Goal: Task Accomplishment & Management: Manage account settings

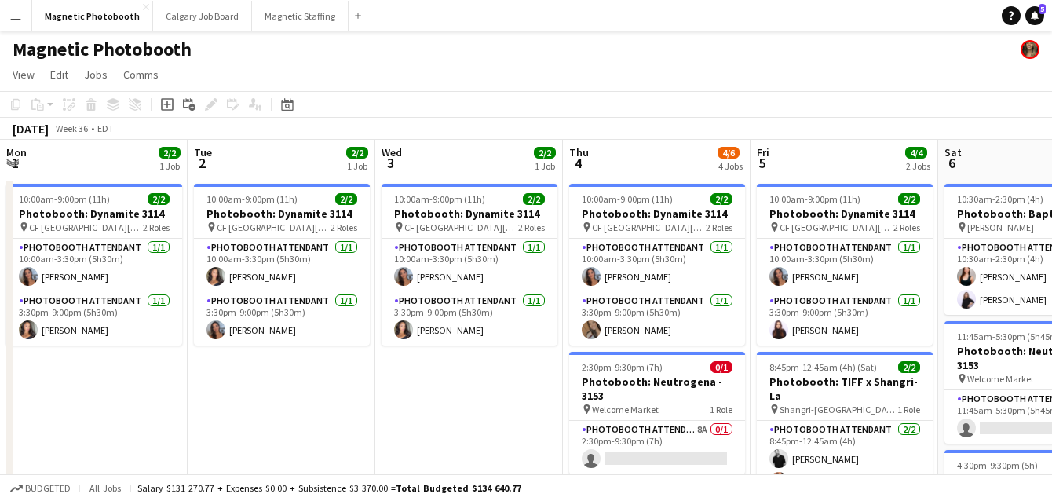
scroll to position [0, 462]
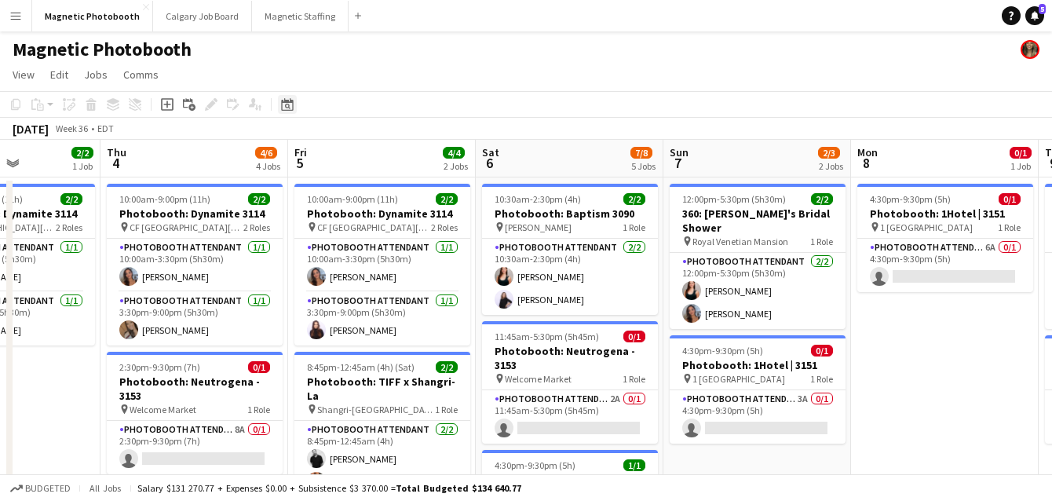
click at [288, 104] on icon "Date picker" at bounding box center [287, 104] width 13 height 13
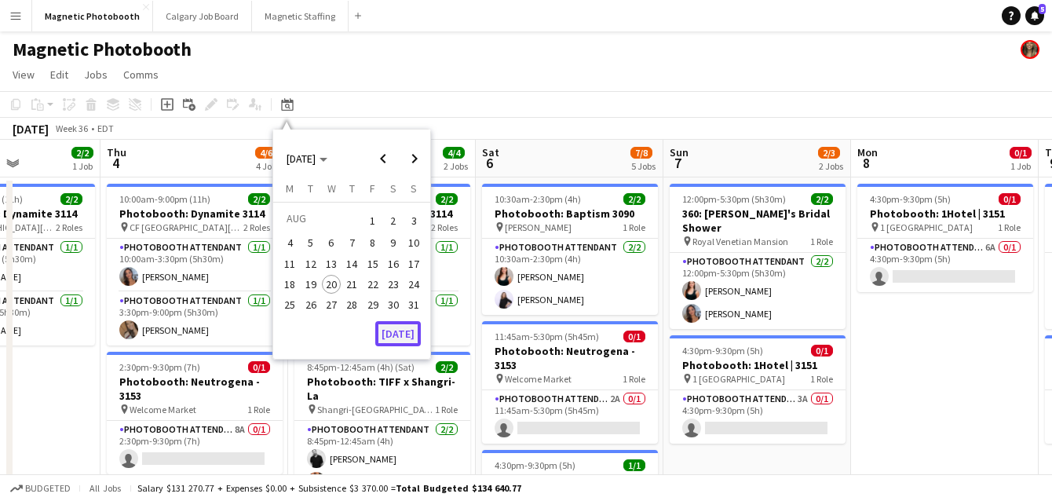
click at [414, 336] on button "[DATE]" at bounding box center [398, 333] width 46 height 25
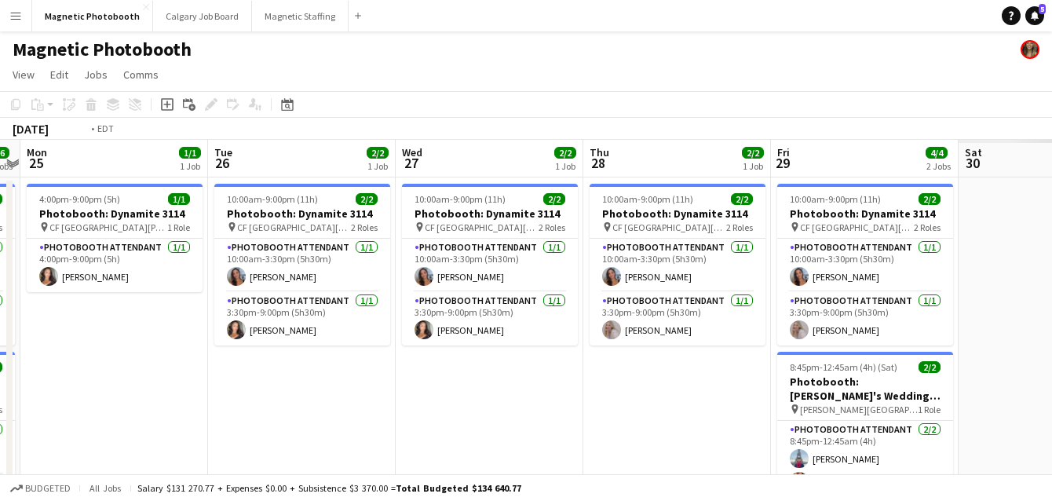
scroll to position [0, 425]
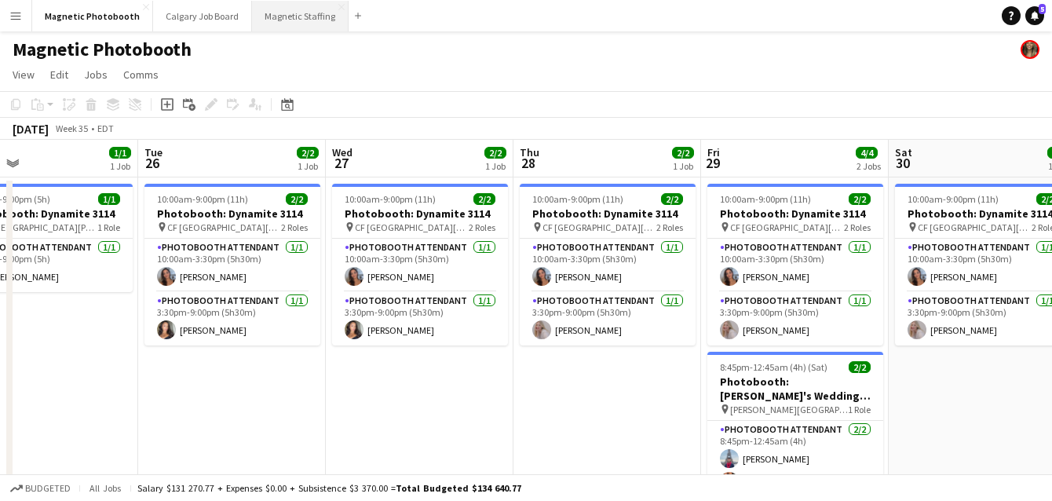
click at [284, 13] on button "Magnetic Staffing Close" at bounding box center [300, 16] width 97 height 31
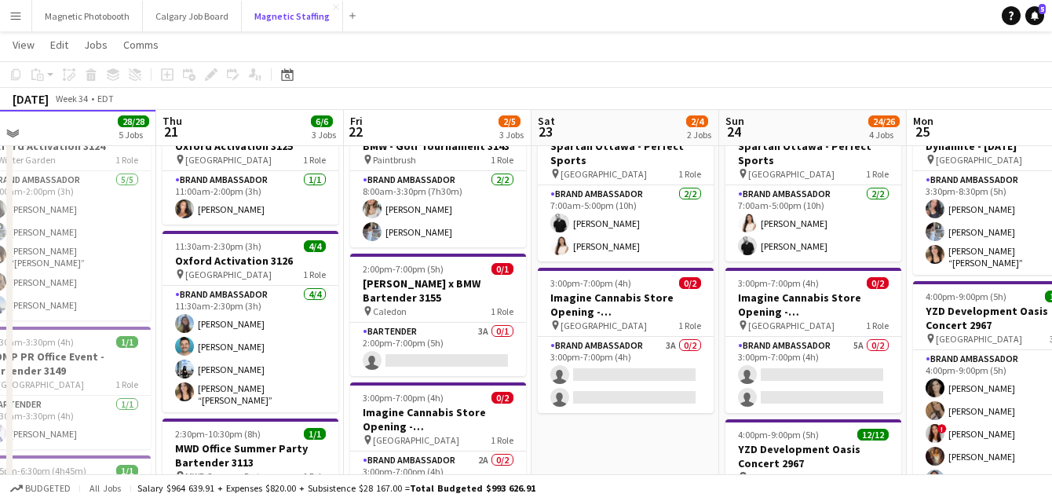
scroll to position [68, 0]
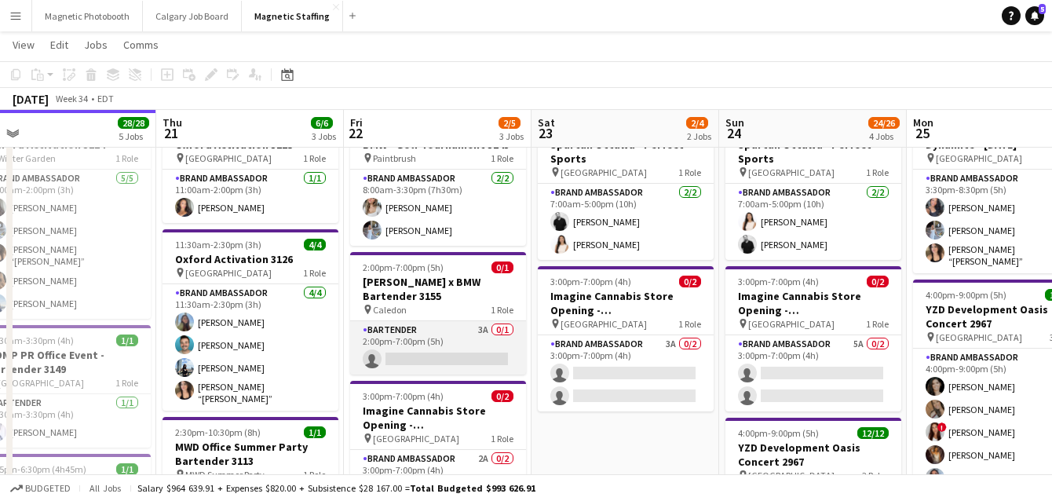
click at [416, 350] on app-card-role "Bartender 3A 0/1 2:00pm-7:00pm (5h) single-neutral-actions" at bounding box center [438, 347] width 176 height 53
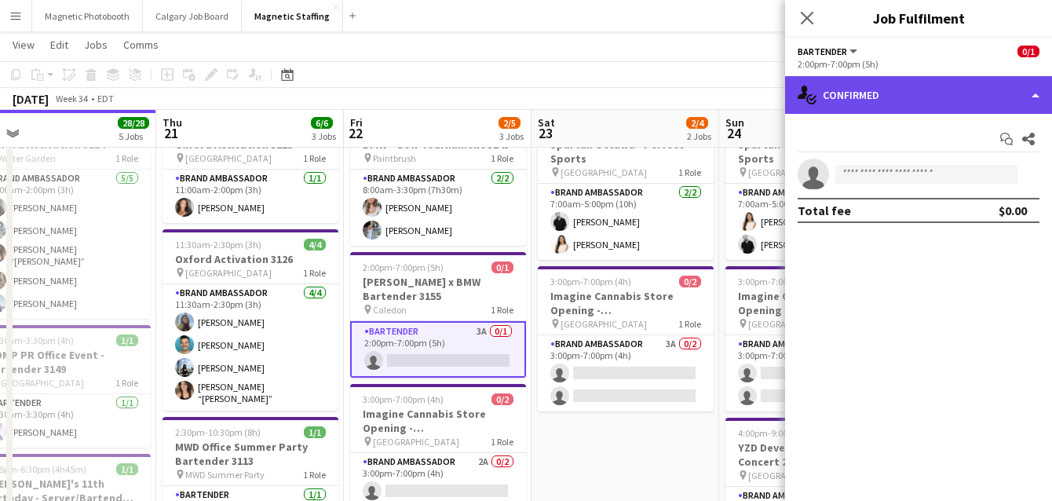
click at [887, 88] on div "single-neutral-actions-check-2 Confirmed" at bounding box center [918, 95] width 267 height 38
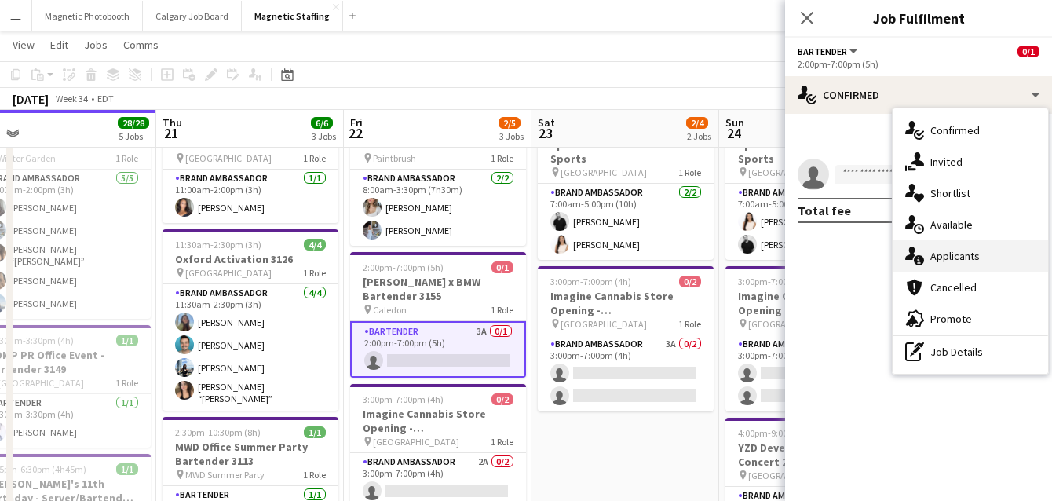
click at [932, 254] on div "single-neutral-actions-information Applicants" at bounding box center [970, 255] width 155 height 31
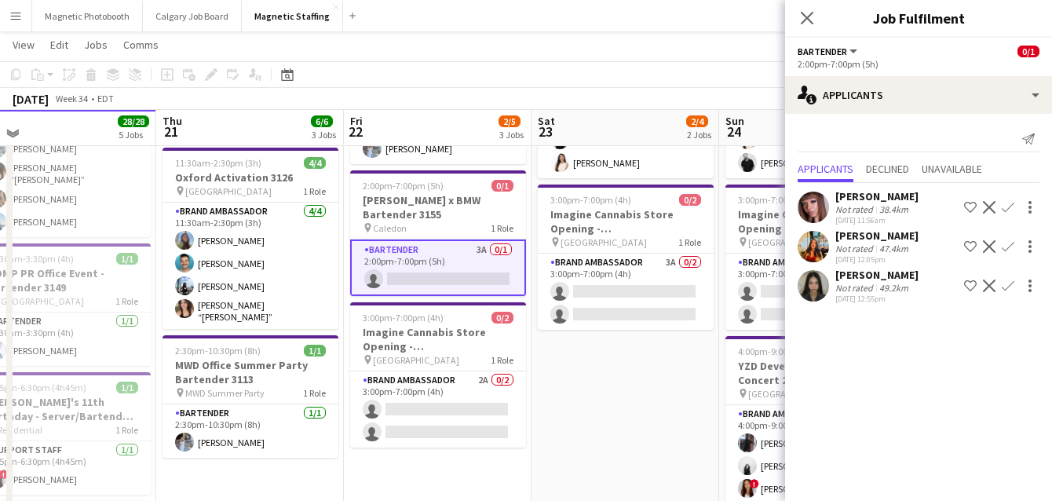
scroll to position [149, 0]
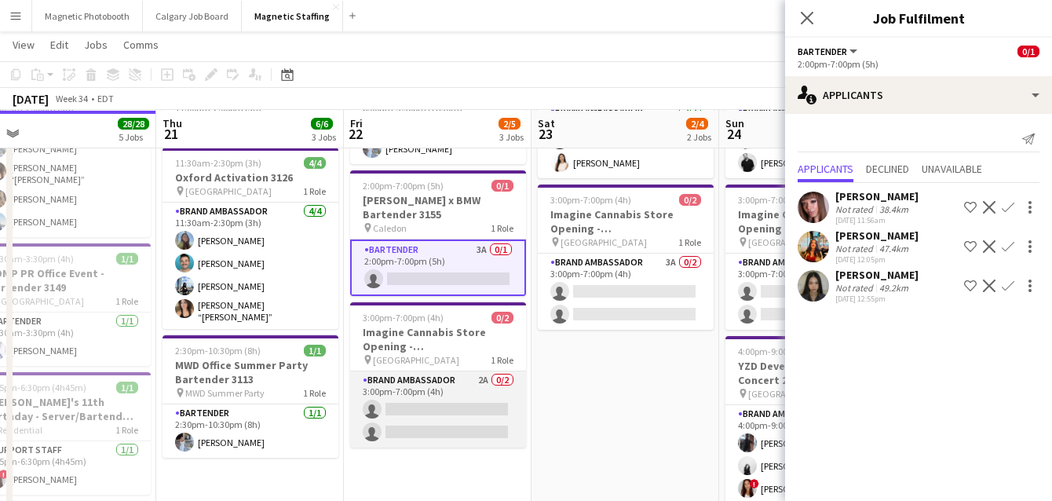
click at [431, 413] on app-card-role "Brand Ambassador 2A 0/2 3:00pm-7:00pm (4h) single-neutral-actions single-neutra…" at bounding box center [438, 409] width 176 height 76
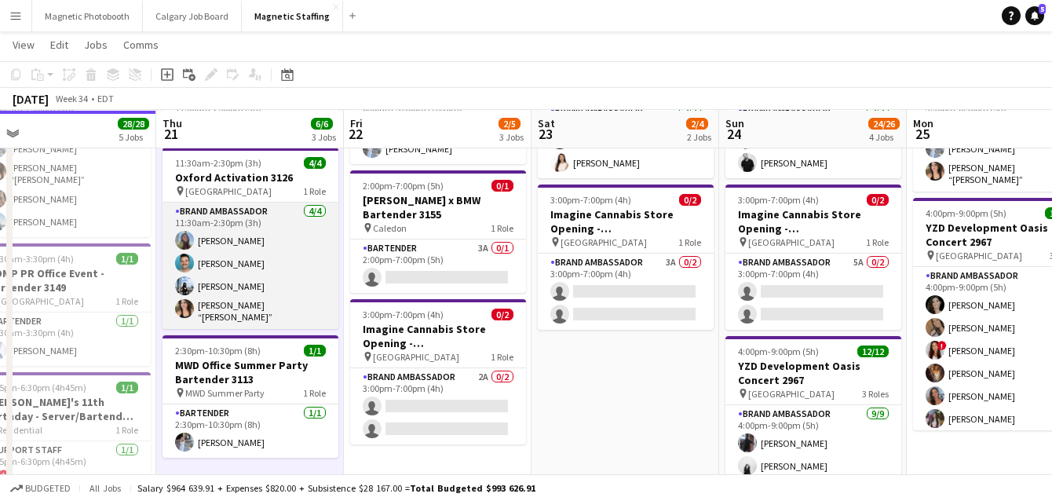
click at [277, 296] on app-card-role "Brand Ambassador 4/4 11:30am-2:30pm (3h) Maria Motta Harrison Smith Lena Vu Nic…" at bounding box center [251, 266] width 176 height 126
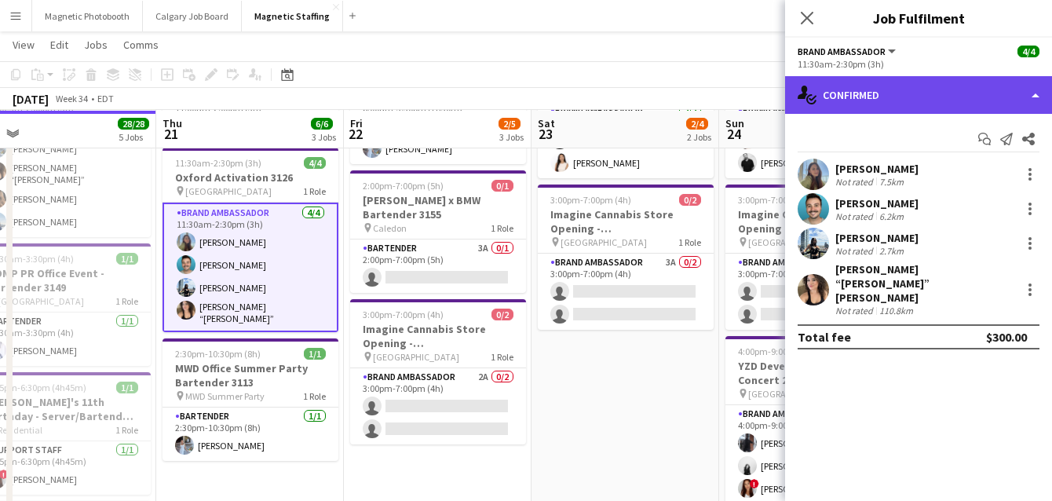
click at [944, 108] on div "single-neutral-actions-check-2 Confirmed" at bounding box center [918, 95] width 267 height 38
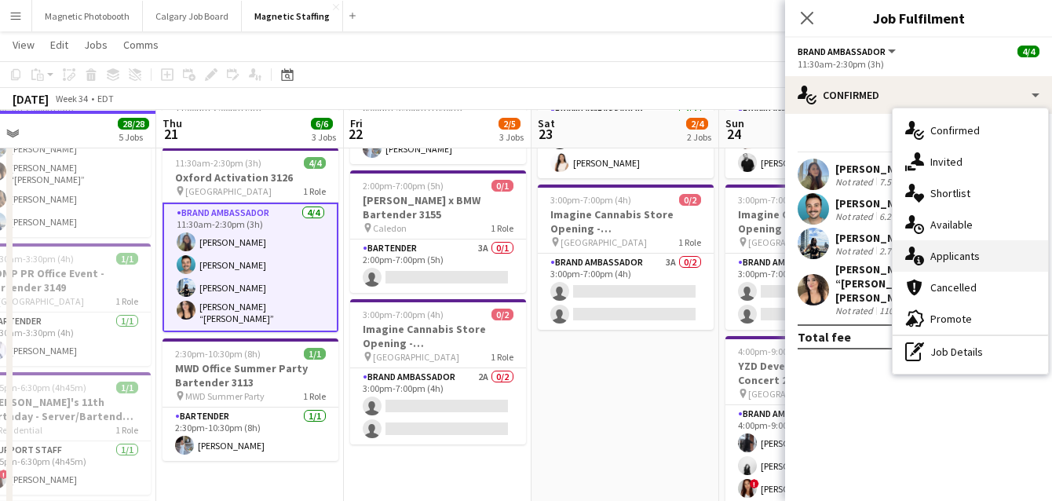
click at [935, 254] on div "single-neutral-actions-information Applicants" at bounding box center [970, 255] width 155 height 31
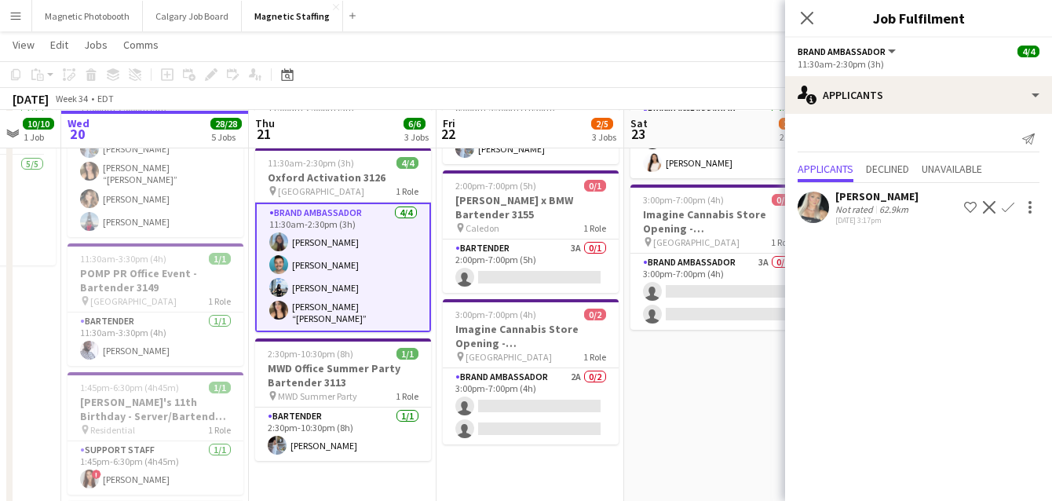
drag, startPoint x: 651, startPoint y: 388, endPoint x: 744, endPoint y: 386, distance: 93.4
click at [744, 387] on app-calendar-viewport "Sun 17 3/3 2 Jobs Mon 18 Tue 19 10/10 1 Job Wed 20 28/28 5 Jobs Thu 21 6/6 3 Jo…" at bounding box center [526, 500] width 1052 height 1177
click at [542, 268] on app-card-role "Bartender 3A 0/1 2:00pm-7:00pm (5h) single-neutral-actions" at bounding box center [532, 265] width 176 height 53
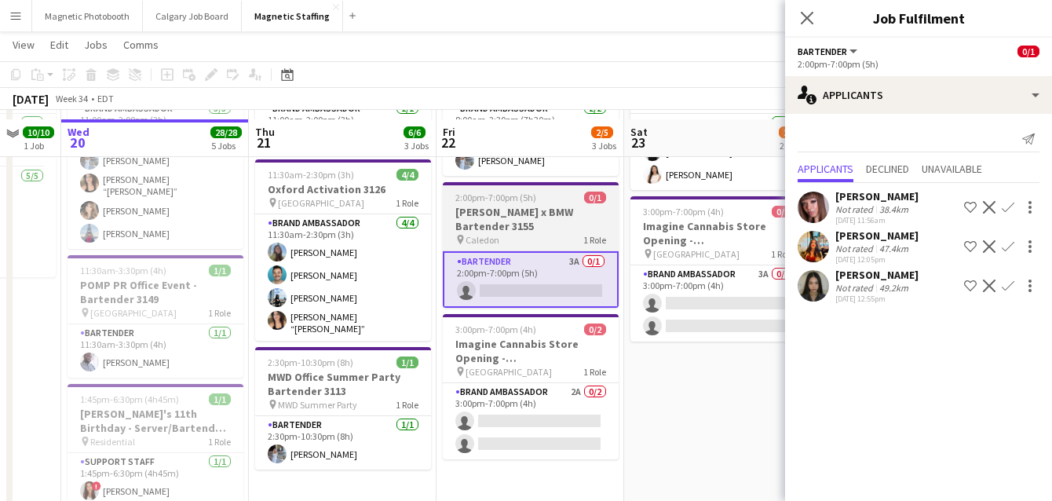
scroll to position [147, 0]
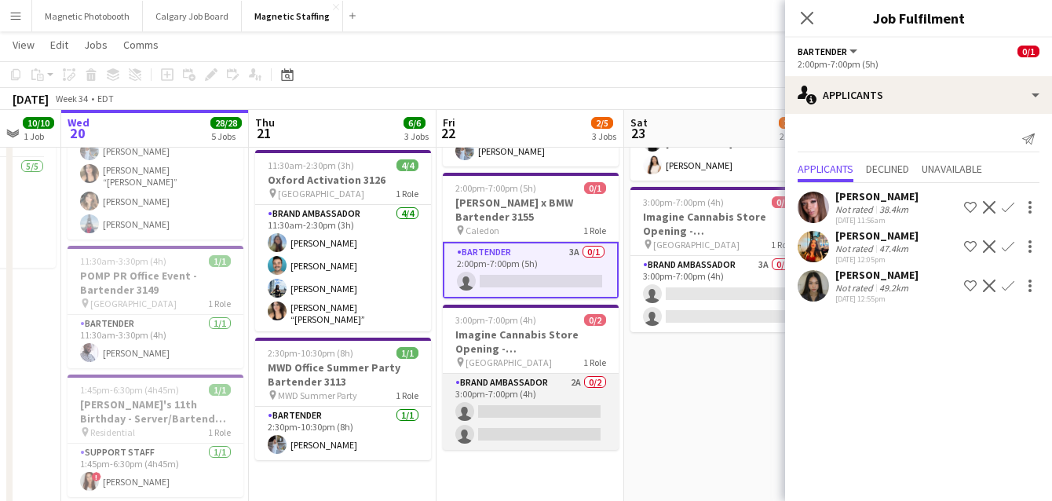
click at [495, 429] on app-card-role "Brand Ambassador 2A 0/2 3:00pm-7:00pm (4h) single-neutral-actions single-neutra…" at bounding box center [531, 412] width 176 height 76
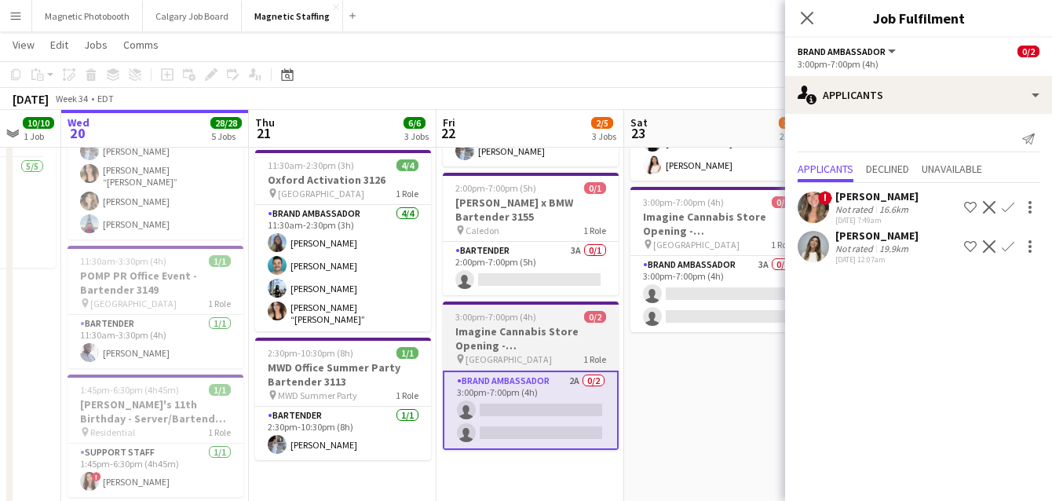
click at [495, 343] on h3 "Imagine Cannabis Store Opening - Vancouver" at bounding box center [531, 338] width 176 height 28
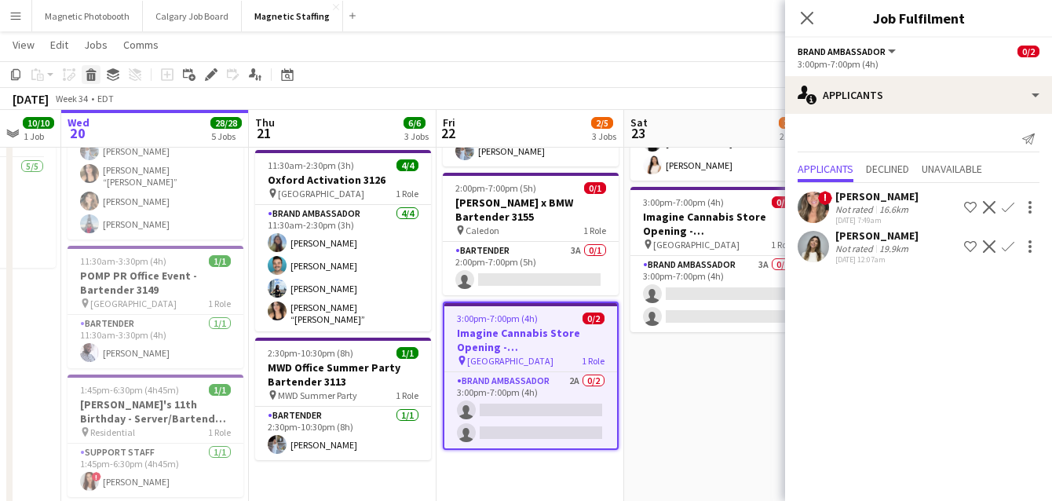
click at [92, 74] on icon at bounding box center [91, 77] width 9 height 8
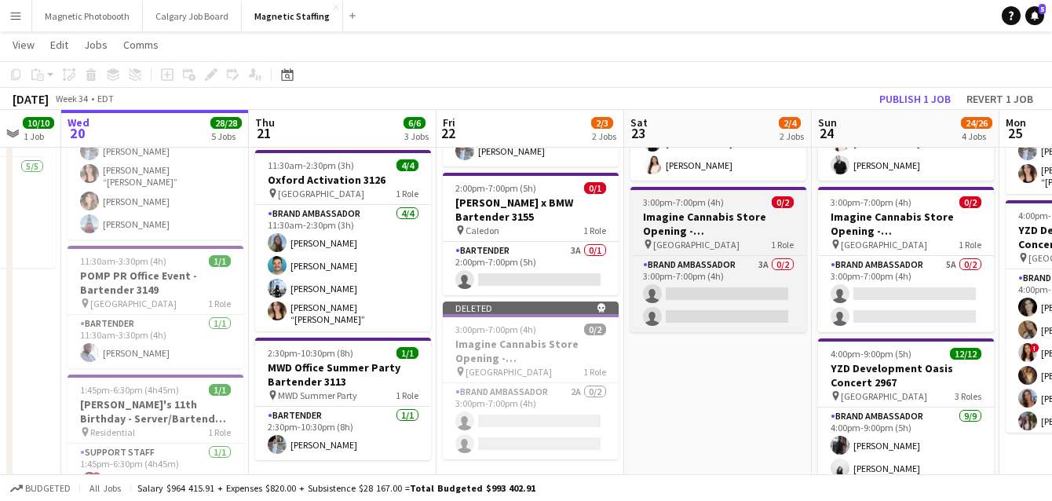
click at [715, 218] on h3 "Imagine Cannabis Store Opening - Vancouver" at bounding box center [718, 224] width 176 height 28
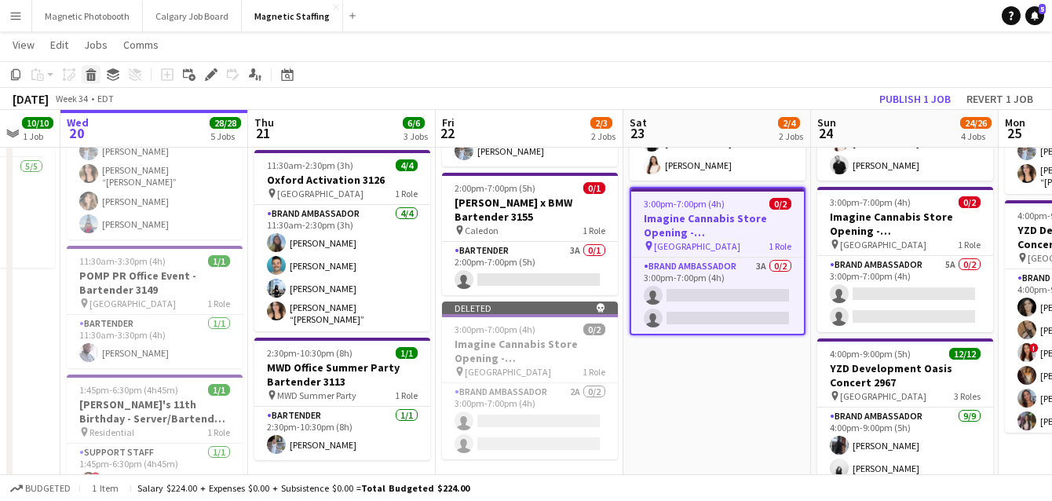
click at [90, 77] on icon at bounding box center [91, 77] width 9 height 8
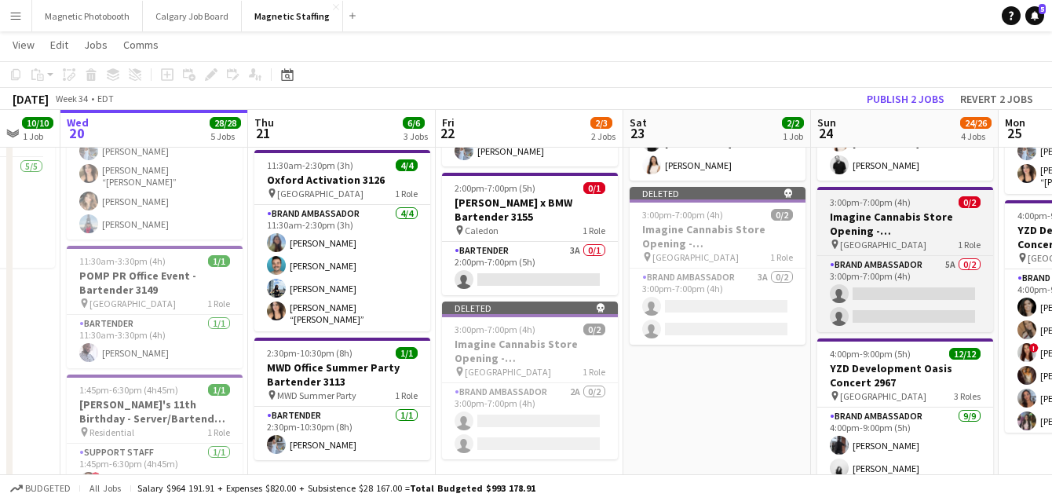
click at [877, 234] on h3 "Imagine Cannabis Store Opening - Vancouver" at bounding box center [905, 224] width 176 height 28
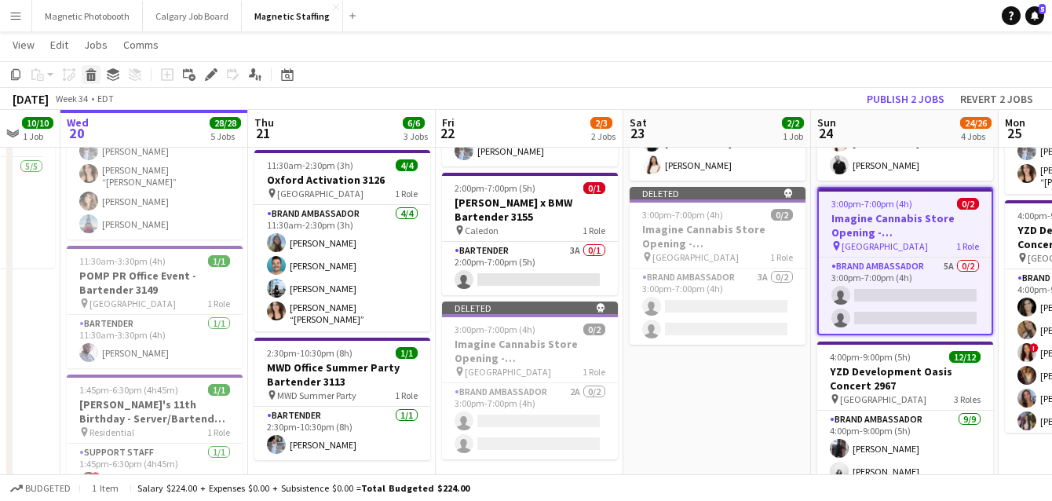
click at [93, 77] on icon at bounding box center [91, 77] width 9 height 8
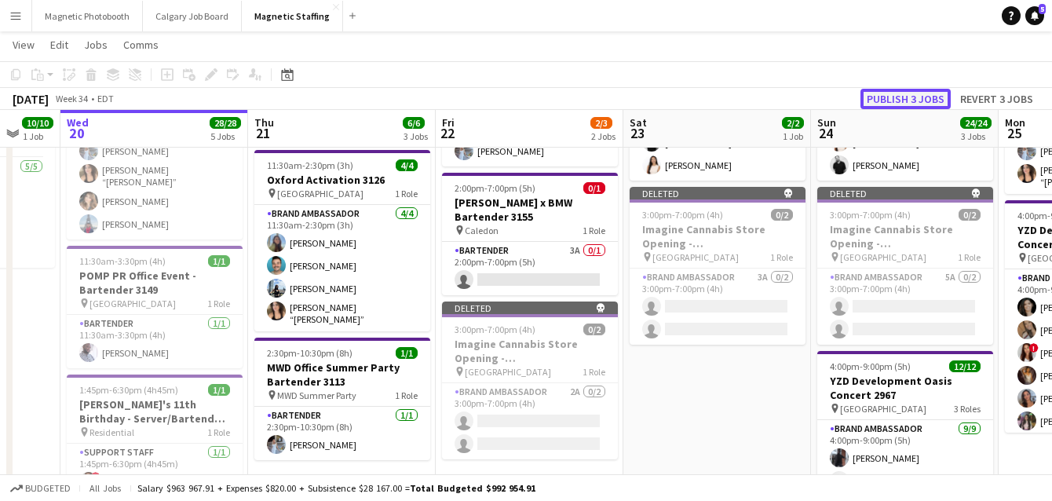
click at [923, 94] on button "Publish 3 jobs" at bounding box center [905, 99] width 90 height 20
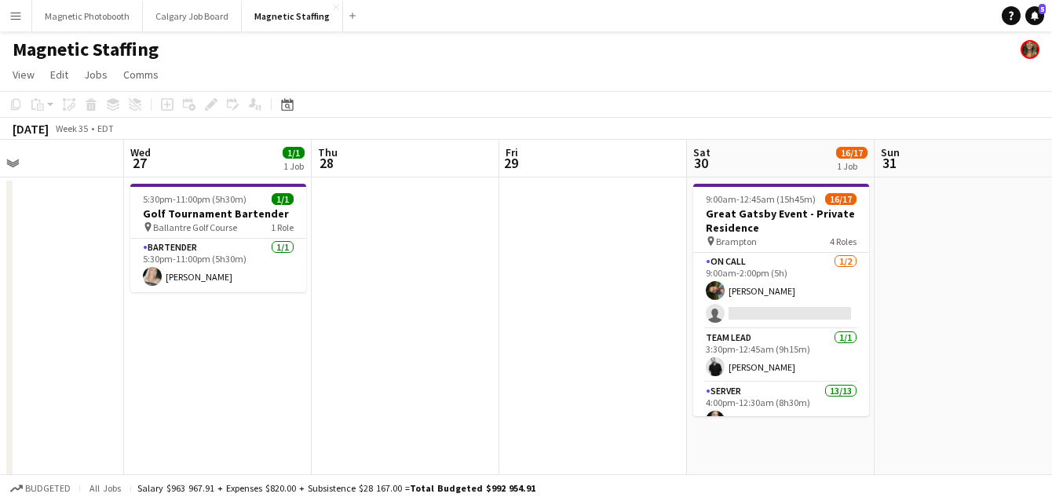
scroll to position [0, 576]
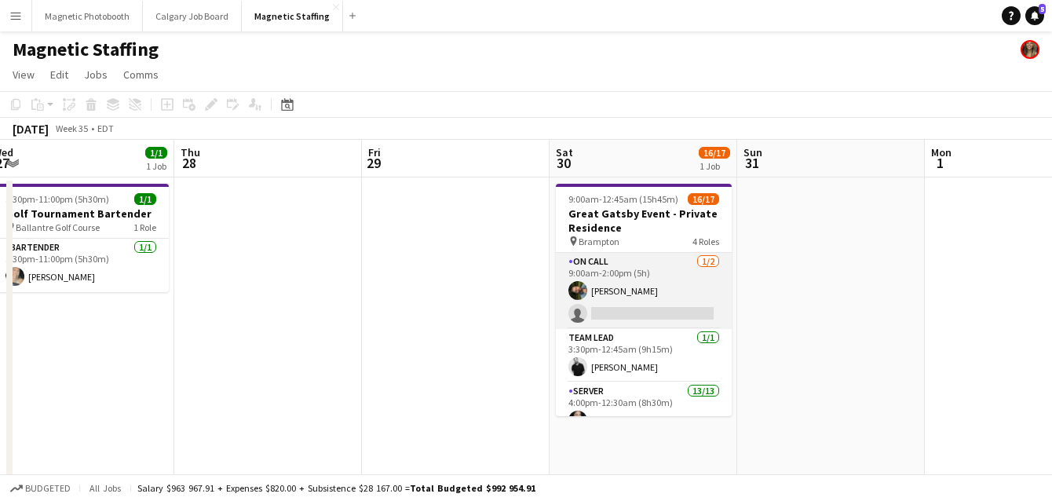
click at [652, 303] on app-card-role "On Call 1/2 9:00am-2:00pm (5h) Mohamad Nassabain single-neutral-actions" at bounding box center [644, 291] width 176 height 76
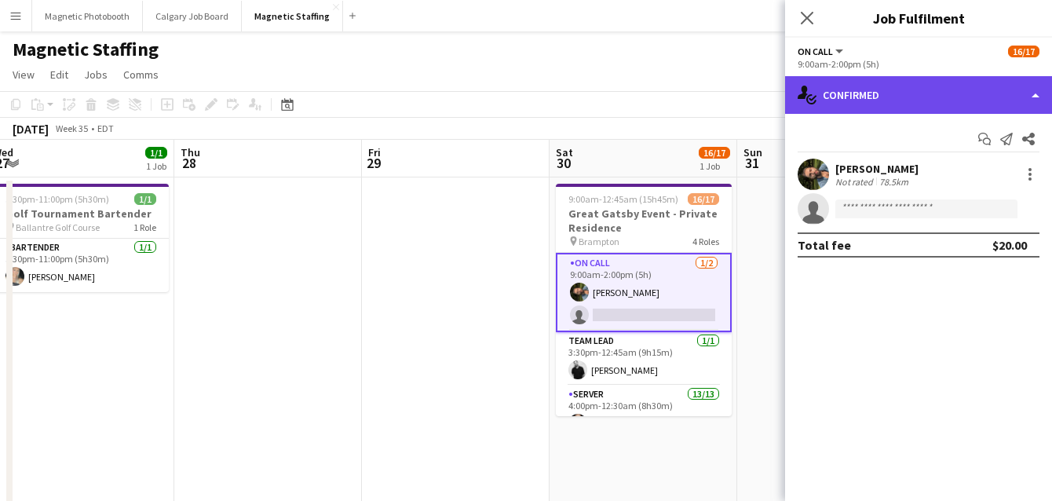
click at [937, 105] on div "single-neutral-actions-check-2 Confirmed" at bounding box center [918, 95] width 267 height 38
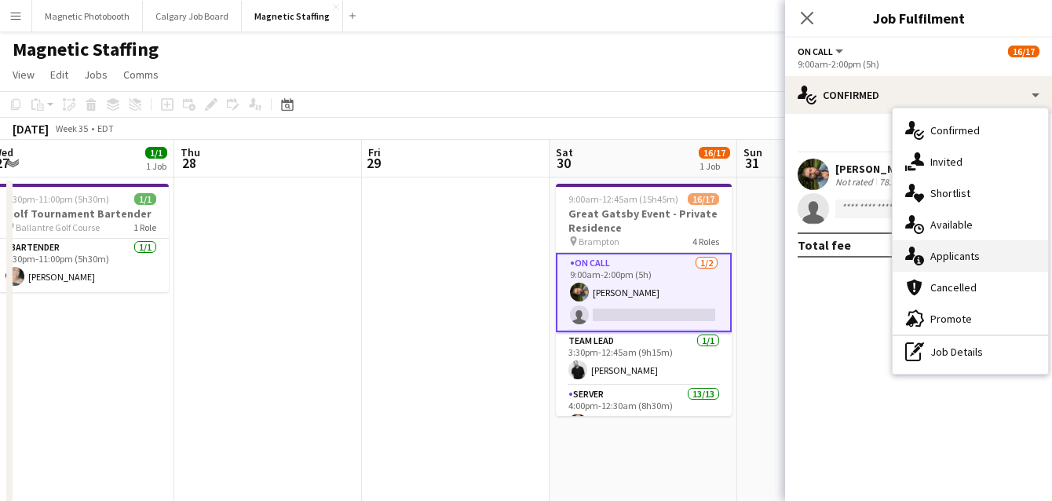
click at [942, 256] on div "single-neutral-actions-information Applicants" at bounding box center [970, 255] width 155 height 31
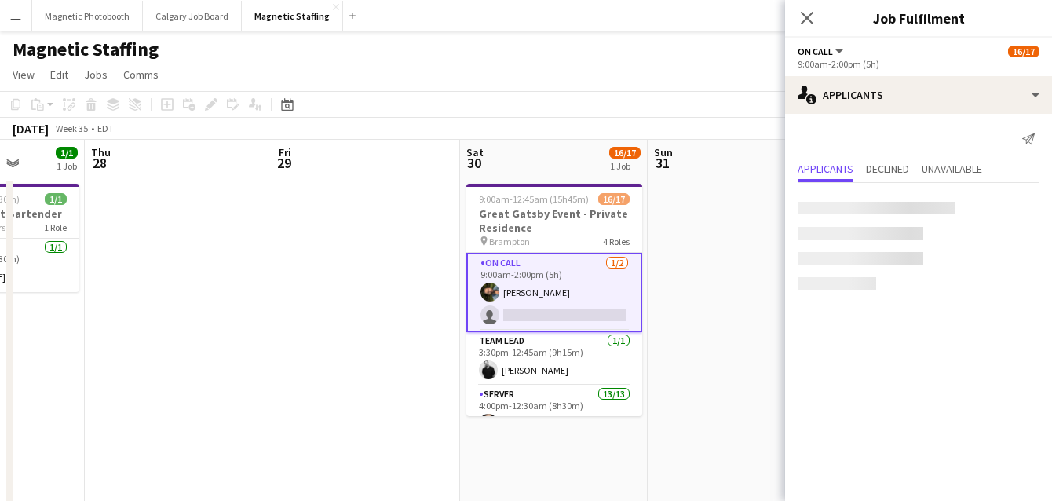
drag, startPoint x: 740, startPoint y: 327, endPoint x: 508, endPoint y: 327, distance: 231.6
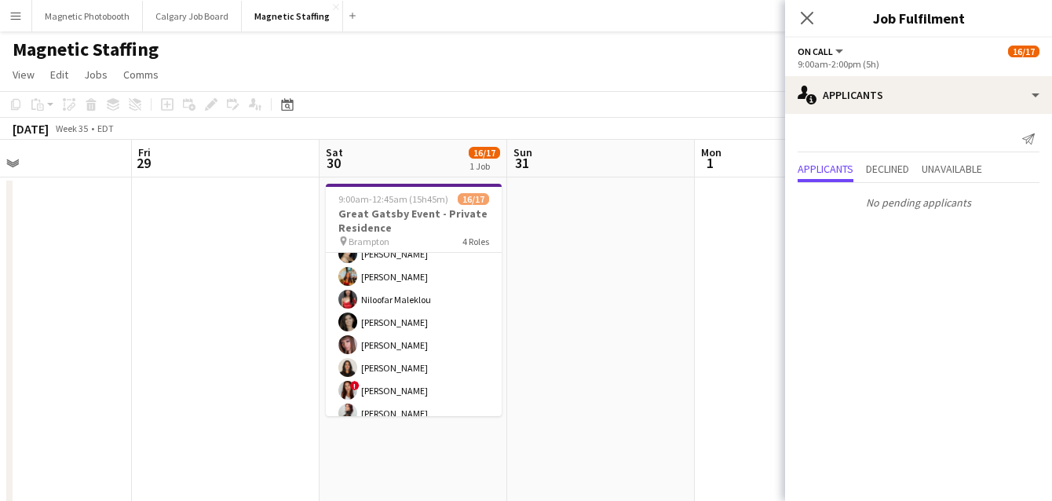
click at [390, 338] on app-card-role "Server 13/13 4:00pm-12:30am (8h30m) Cassandra Tari Katherine Lasso Niloofar Mal…" at bounding box center [414, 379] width 176 height 327
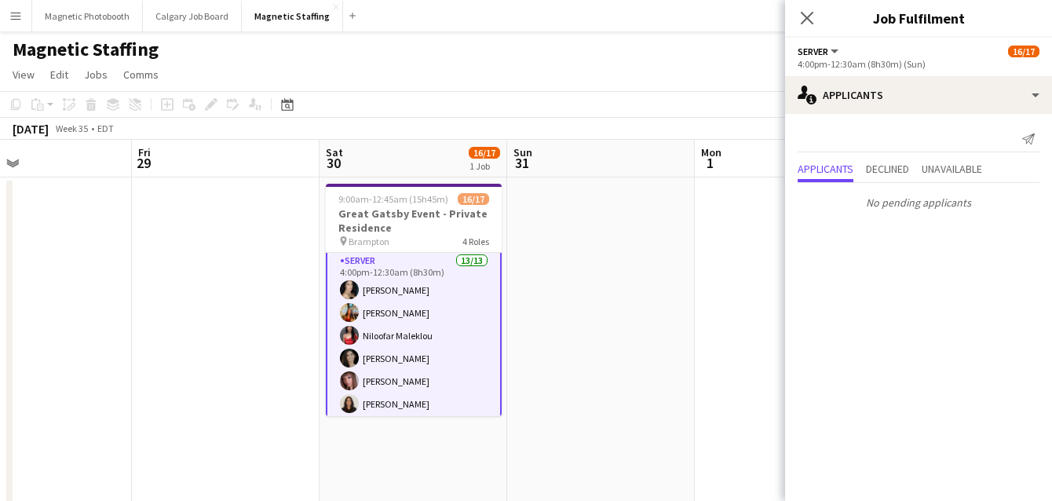
scroll to position [128, 0]
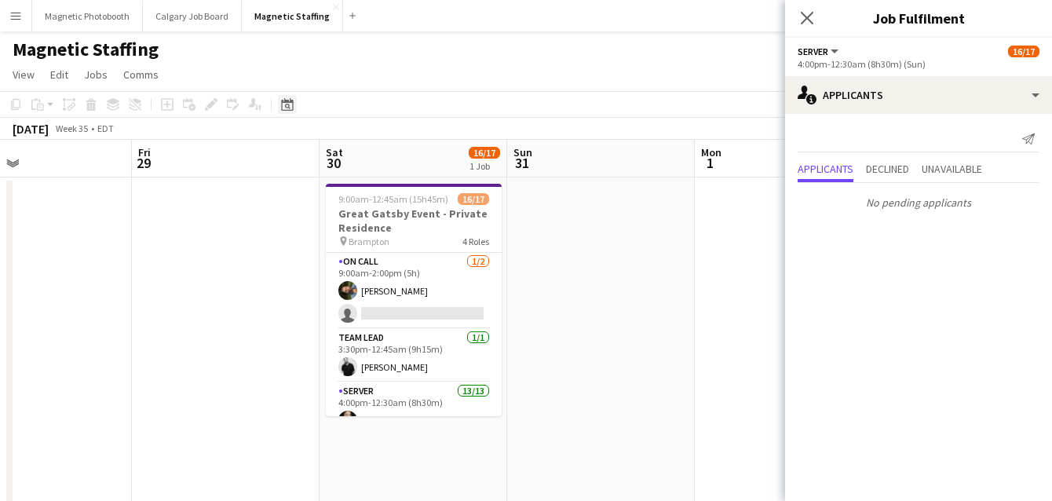
click at [279, 107] on div "Date picker" at bounding box center [287, 104] width 19 height 19
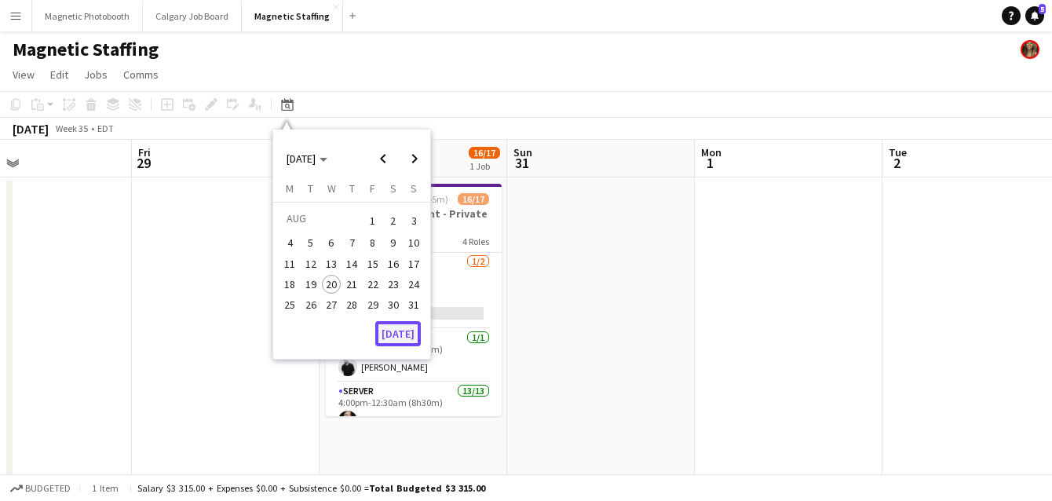
click at [404, 327] on button "[DATE]" at bounding box center [398, 333] width 46 height 25
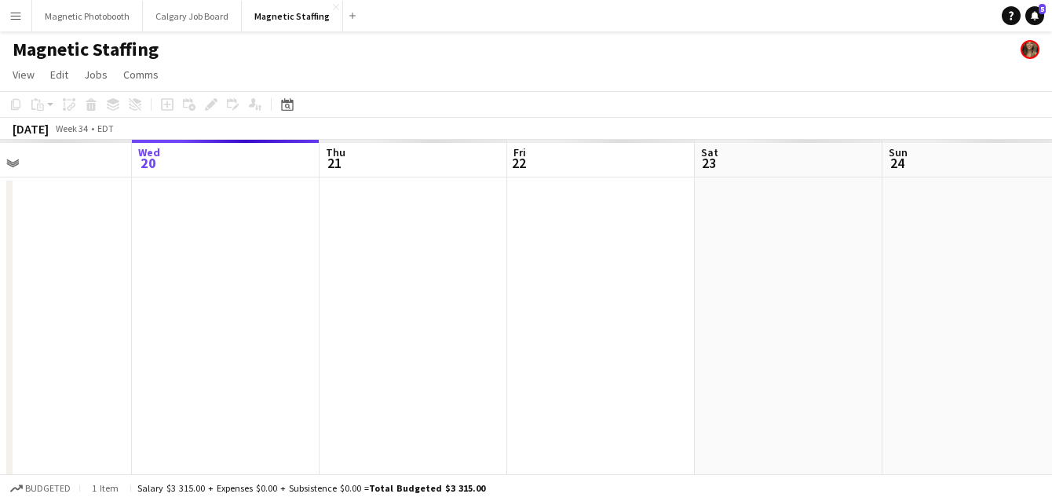
scroll to position [0, 539]
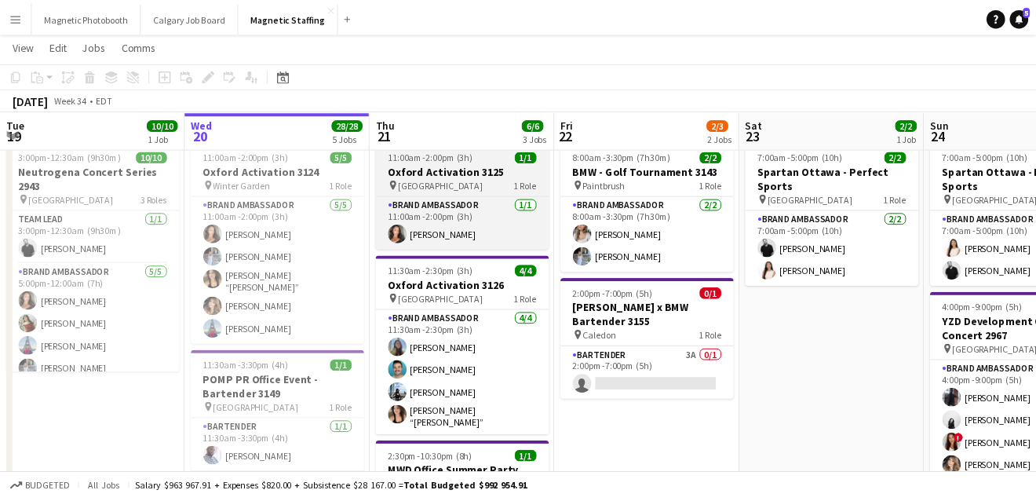
scroll to position [40, 0]
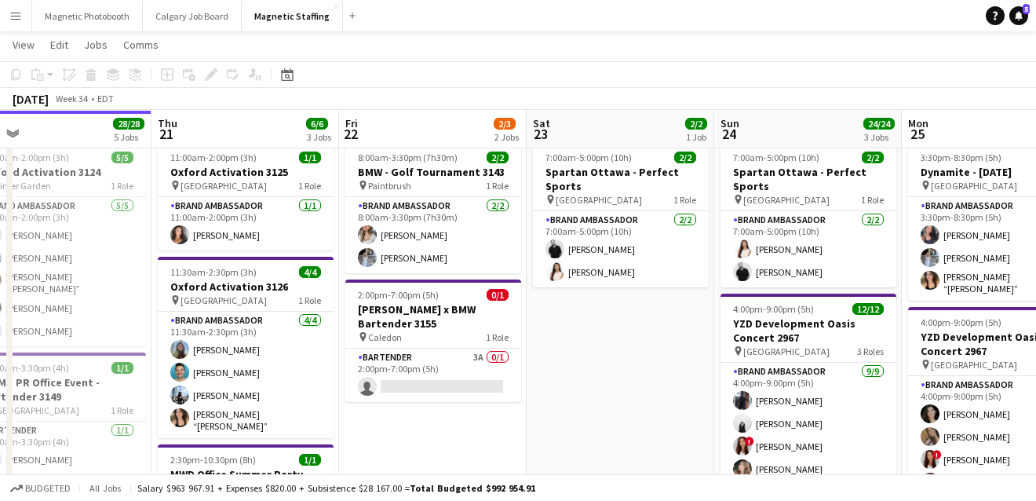
drag, startPoint x: 328, startPoint y: 264, endPoint x: 20, endPoint y: 287, distance: 308.6
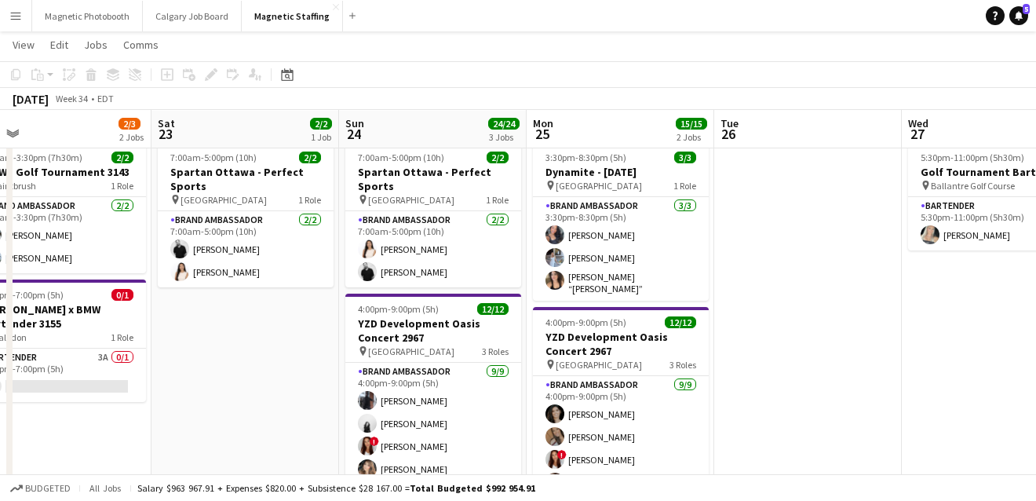
scroll to position [0, 402]
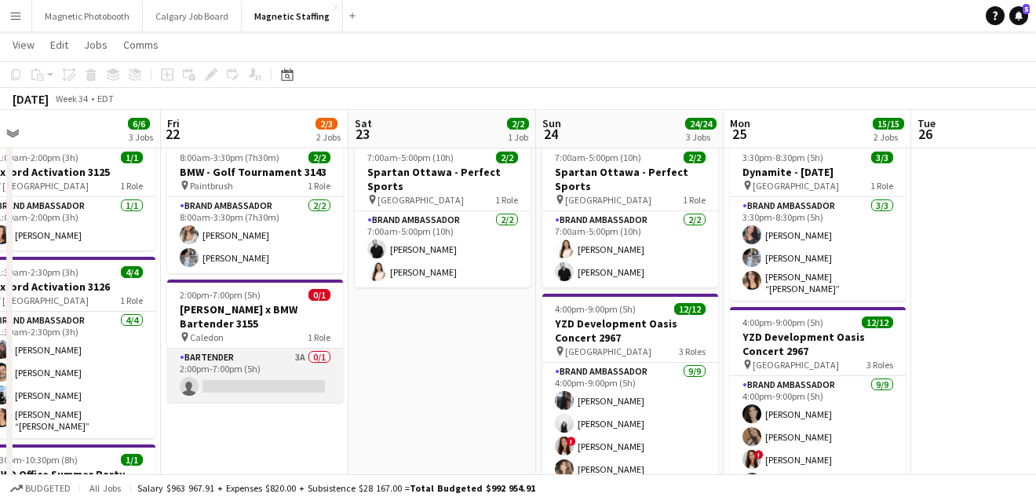
click at [241, 374] on app-card-role "Bartender 3A 0/1 2:00pm-7:00pm (5h) single-neutral-actions" at bounding box center [255, 375] width 176 height 53
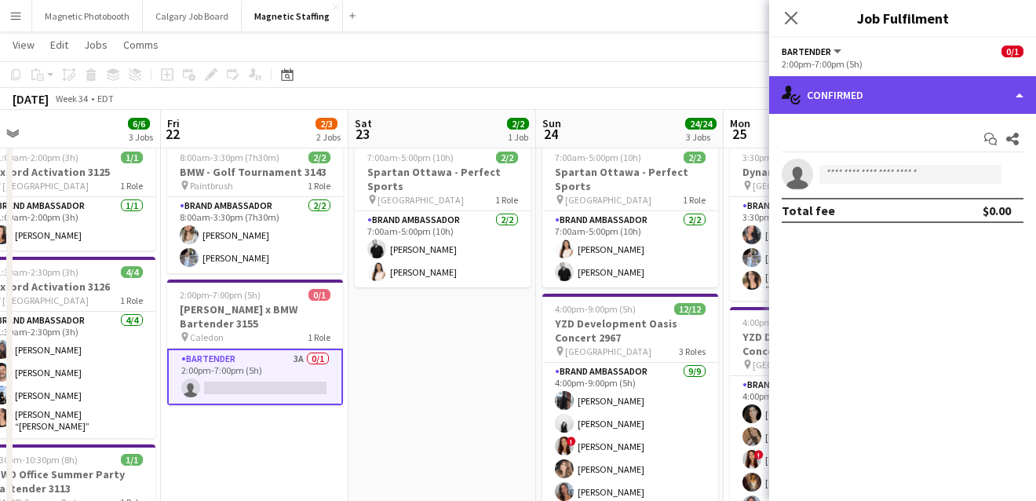
click at [967, 105] on div "single-neutral-actions-check-2 Confirmed" at bounding box center [902, 95] width 267 height 38
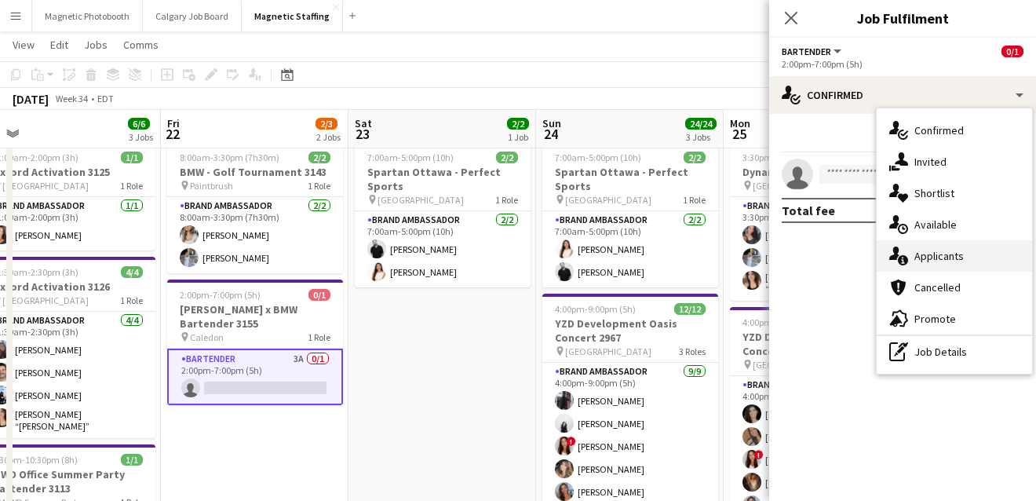
click at [901, 265] on div "single-neutral-actions-information Applicants" at bounding box center [954, 255] width 155 height 31
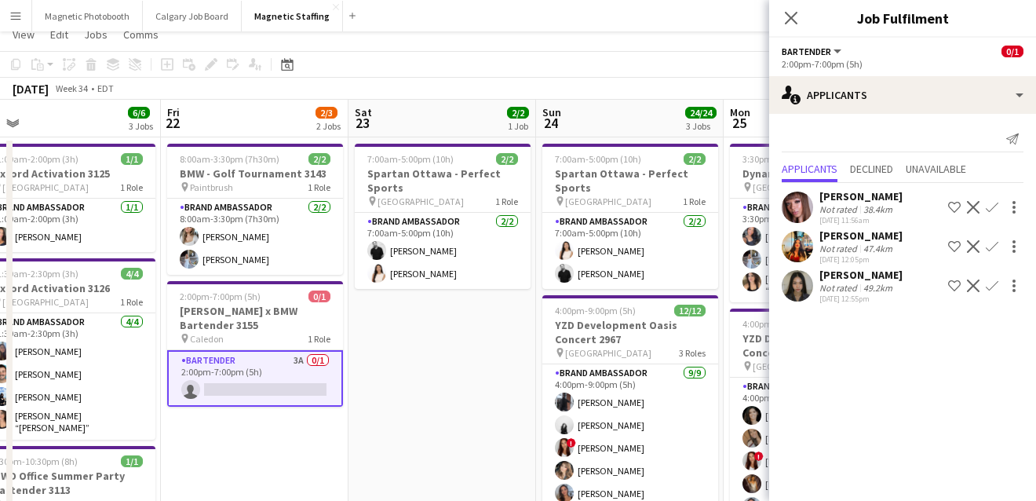
scroll to position [0, 0]
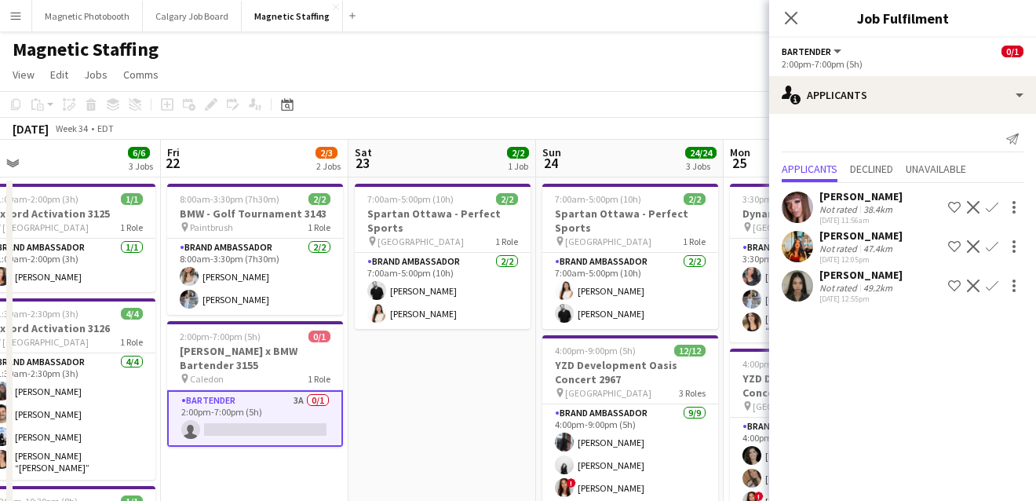
click at [793, 289] on app-user-avatar at bounding box center [797, 285] width 31 height 31
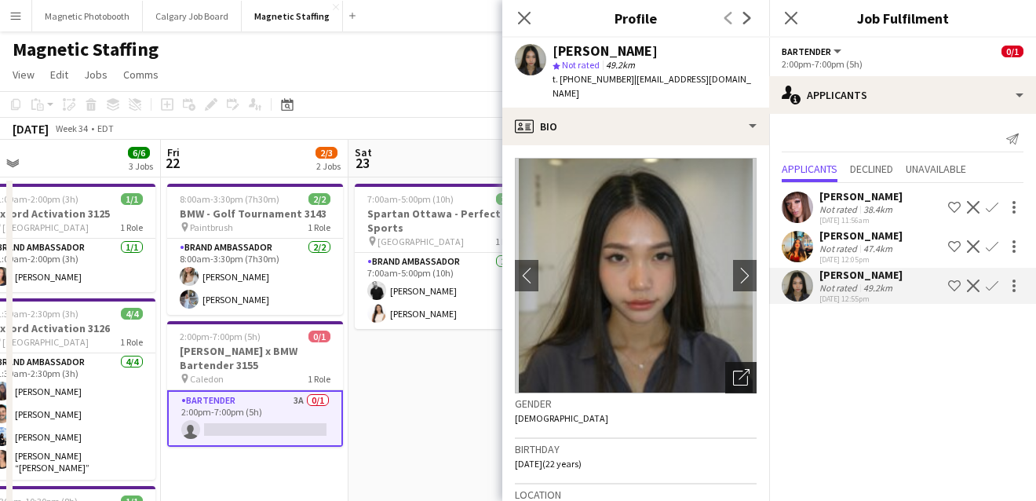
click at [739, 369] on icon "Open photos pop-in" at bounding box center [741, 377] width 16 height 16
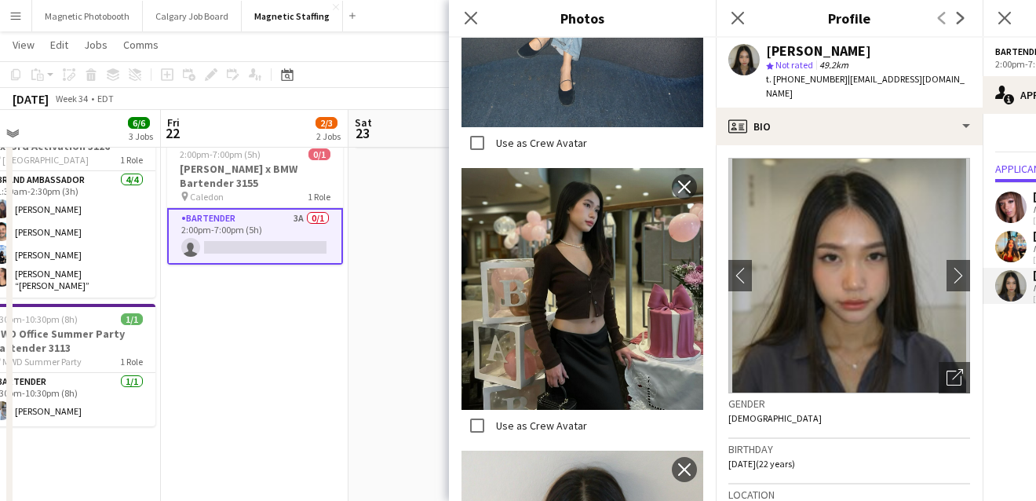
scroll to position [880, 0]
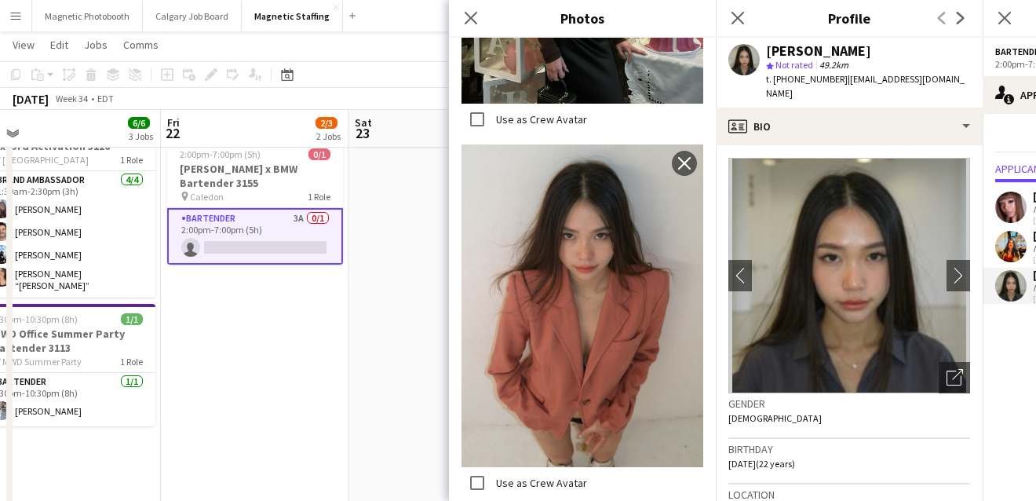
click at [335, 408] on app-date-cell "8:00am-3:30pm (7h30m) 2/2 BMW - Golf Tournament 3143 pin Paintbrush 1 Role Bran…" at bounding box center [255, 490] width 188 height 990
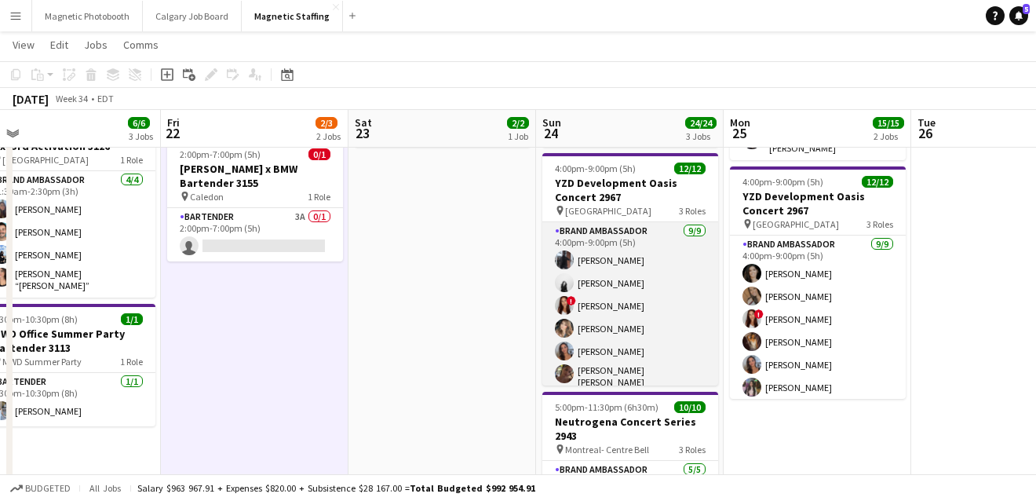
click at [586, 347] on app-card-role "Brand Ambassador [DATE] 4:00pm-9:00pm (5h) [PERSON_NAME] [PERSON_NAME] ! [PERSO…" at bounding box center [630, 342] width 176 height 240
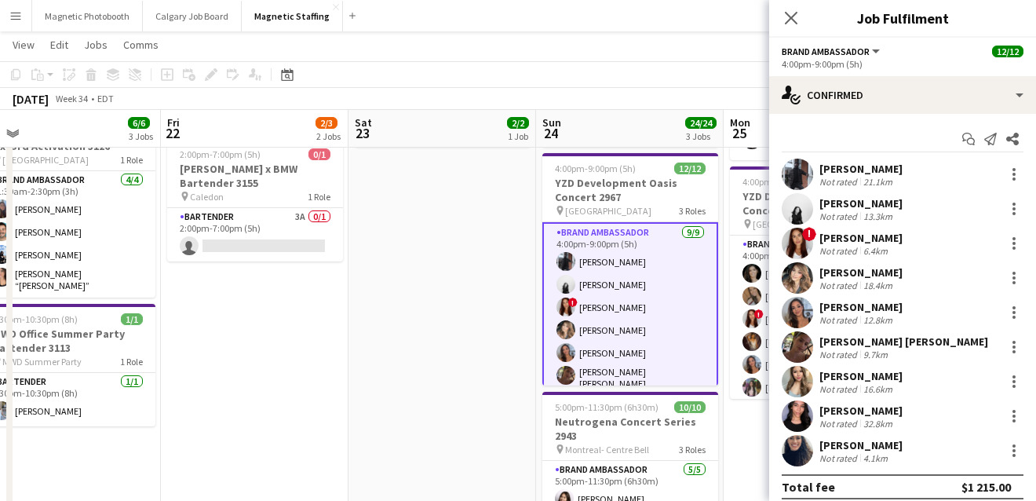
click at [798, 314] on app-user-avatar at bounding box center [797, 312] width 31 height 31
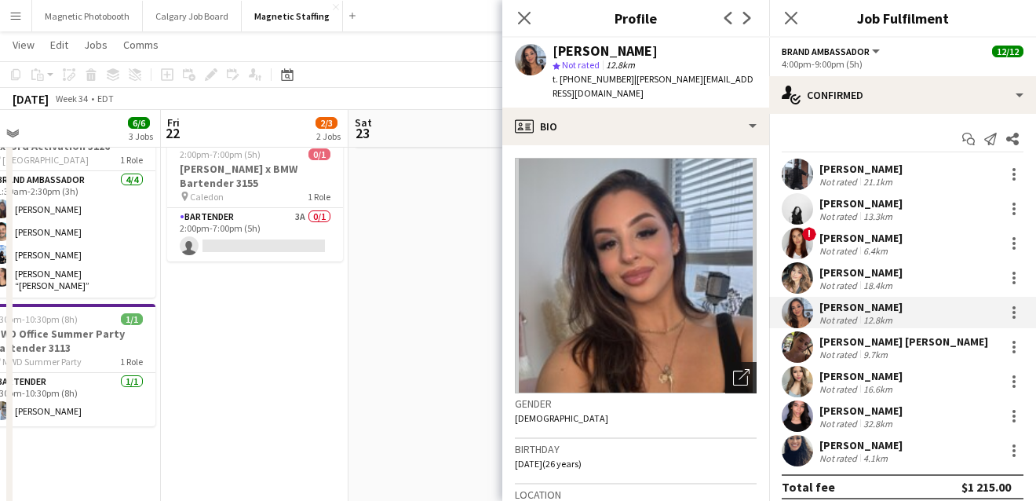
click at [745, 369] on icon "Open photos pop-in" at bounding box center [741, 377] width 16 height 16
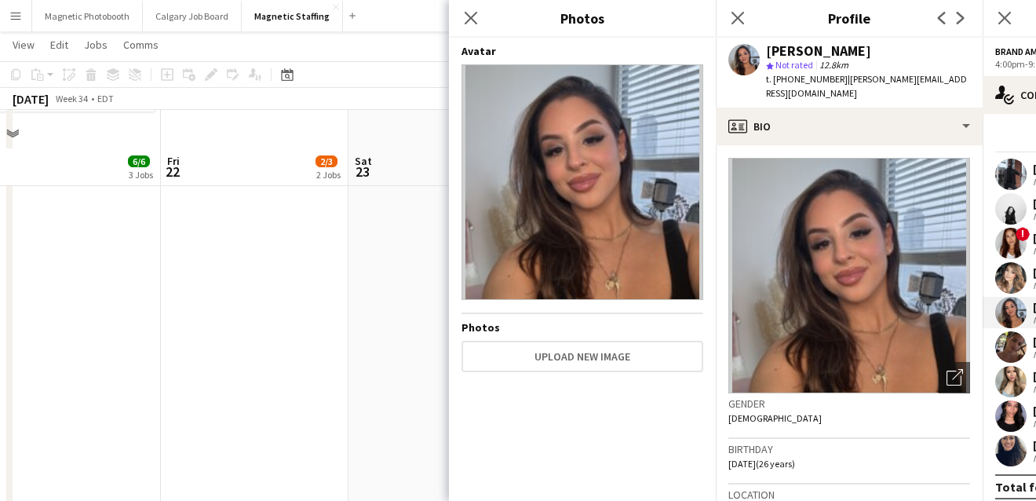
scroll to position [534, 0]
click at [345, 378] on app-date-cell "8:00am-3:30pm (7h30m) 2/2 BMW - Golf Tournament 3143 pin Paintbrush 1 Role Bran…" at bounding box center [255, 137] width 188 height 990
